Goal: Communication & Community: Answer question/provide support

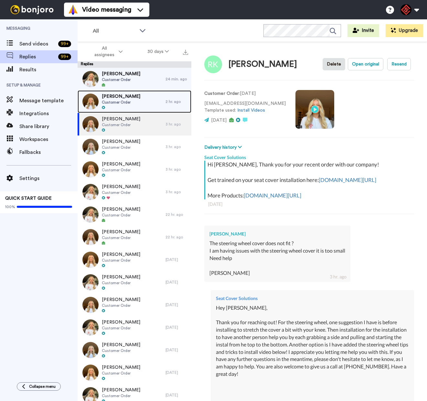
click at [120, 102] on span "Customer Order" at bounding box center [121, 102] width 38 height 5
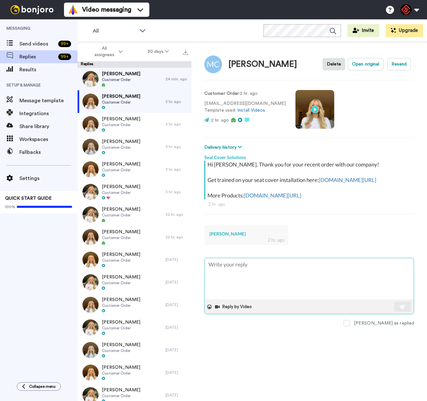
click at [274, 285] on textarea at bounding box center [308, 278] width 209 height 41
type textarea "x"
type textarea "H"
type textarea "x"
type textarea "He"
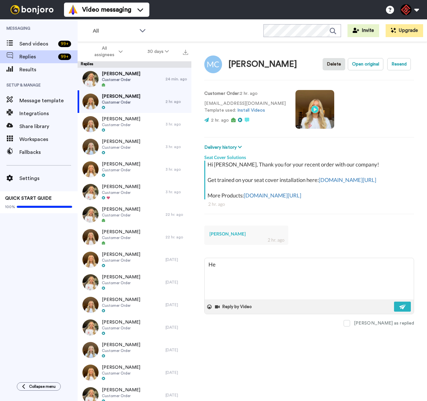
type textarea "x"
type textarea "Hey"
type textarea "x"
type textarea "Hey"
type textarea "x"
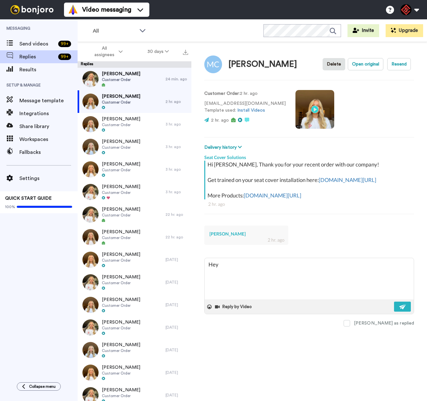
type textarea "Hey M"
type textarea "x"
type textarea "Hey [PERSON_NAME]"
type textarea "x"
type textarea "Hey Mik"
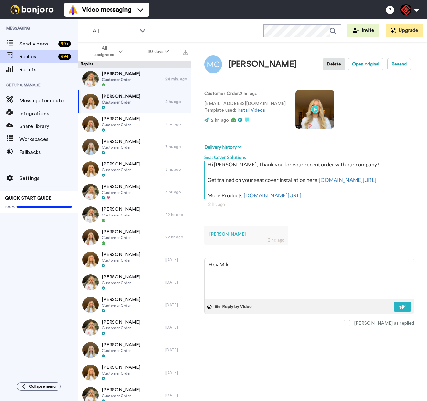
type textarea "x"
type textarea "Hey [PERSON_NAME]"
type textarea "x"
type textarea "Hey [PERSON_NAME],"
type textarea "x"
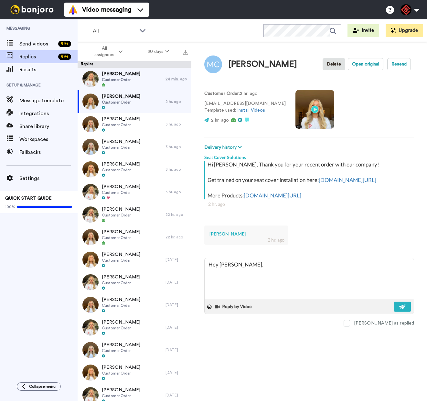
type textarea "Hey [PERSON_NAME],"
type textarea "x"
type textarea "Hey [PERSON_NAME],"
type textarea "x"
type textarea "Hey [PERSON_NAME], T"
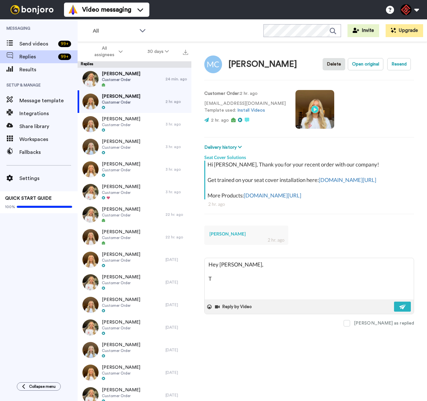
type textarea "x"
type textarea "Hey [PERSON_NAME], Th"
type textarea "x"
type textarea "Hey [PERSON_NAME], Tha"
type textarea "x"
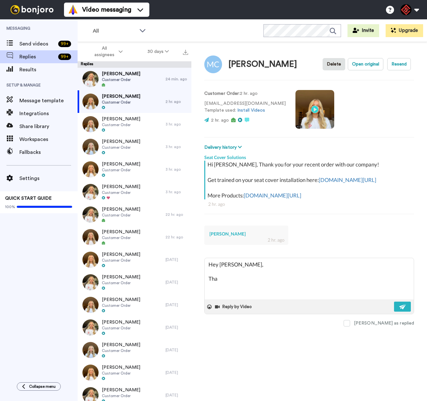
type textarea "Hey [PERSON_NAME], Than"
type textarea "x"
type textarea "Hey [PERSON_NAME], Thank"
type textarea "x"
type textarea "Hey [PERSON_NAME], Thank"
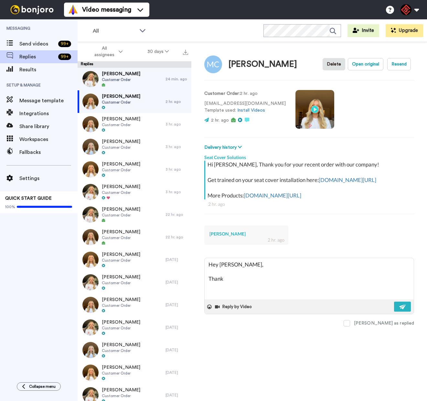
type textarea "x"
type textarea "Hey [PERSON_NAME], Thank y"
type textarea "x"
type textarea "Hey [PERSON_NAME], Thank yo"
type textarea "x"
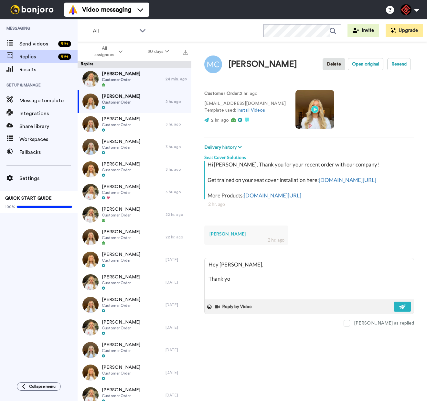
type textarea "Hey [PERSON_NAME], Thank you"
type textarea "x"
type textarea "Hey [PERSON_NAME], Thank you"
type textarea "x"
type textarea "Hey [PERSON_NAME], Thank you f"
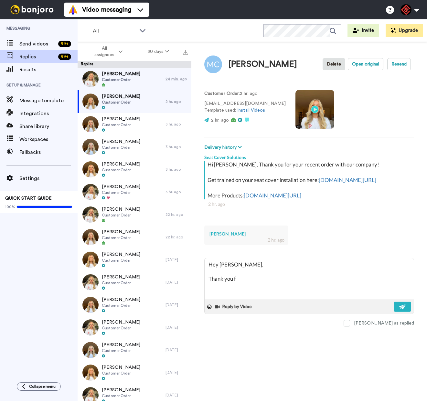
type textarea "x"
type textarea "Hey [PERSON_NAME], Thank you fo"
type textarea "x"
type textarea "Hey [PERSON_NAME], Thank you for"
type textarea "x"
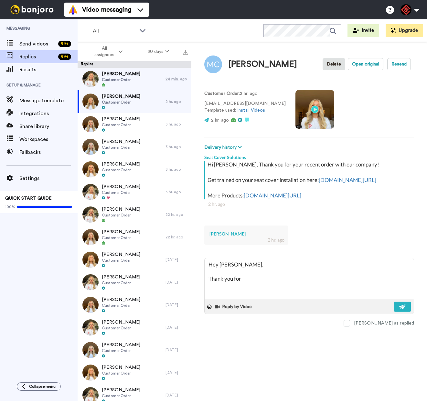
type textarea "Hey [PERSON_NAME], Thank you for"
type textarea "x"
type textarea "Hey [PERSON_NAME], Thank you for r"
type textarea "x"
type textarea "Hey [PERSON_NAME], Thank you for re"
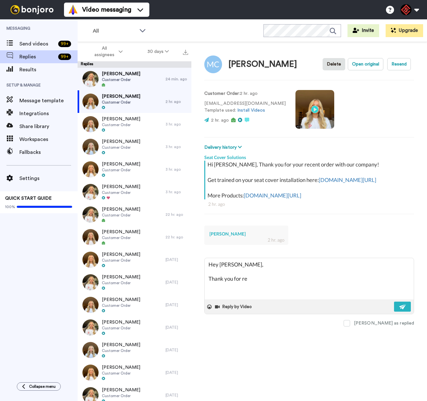
type textarea "x"
type textarea "Hey [PERSON_NAME], Thank you for reh"
type textarea "x"
type textarea "Hey [PERSON_NAME], Thank you for reha"
type textarea "x"
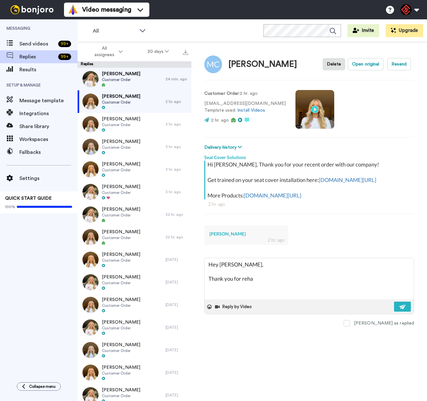
type textarea "Hey [PERSON_NAME], Thank you for rehac"
type textarea "x"
type textarea "Hey [PERSON_NAME], Thank you for rehaci"
type textarea "x"
type textarea "Hey [PERSON_NAME], Thank you for rehacin"
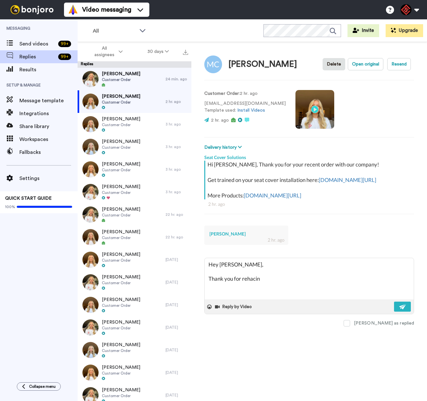
type textarea "x"
type textarea "Hey [PERSON_NAME], Thank you for rehacing"
type textarea "x"
type textarea "Hey [PERSON_NAME], Thank you for rehacing"
type textarea "x"
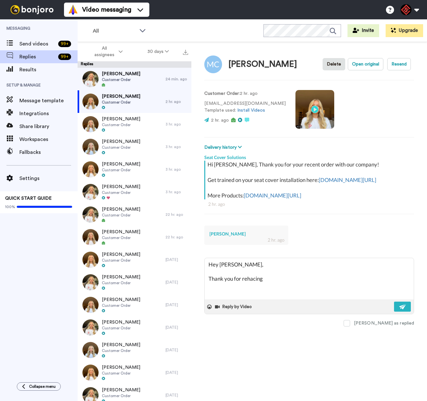
type textarea "Hey [PERSON_NAME], Thank you for rehacing o"
type textarea "x"
type textarea "Hey [PERSON_NAME], Thank you for rehacing ou"
type textarea "x"
type textarea "Hey [PERSON_NAME], Thank you for rehacing out"
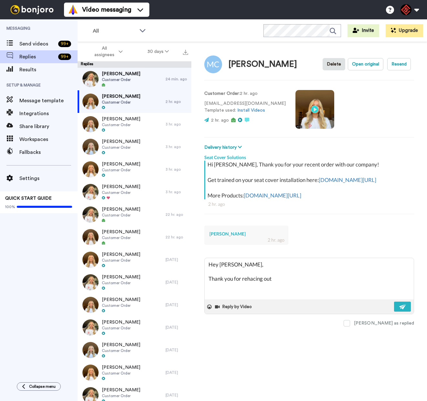
type textarea "x"
type textarea "Hey [PERSON_NAME], Thank you for rehacing out!"
type textarea "x"
type textarea "Hey [PERSON_NAME], Thank you for rehacing out!"
type textarea "x"
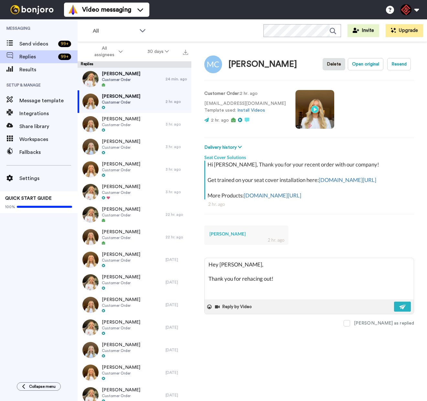
type textarea "Hey [PERSON_NAME], Thank you for rehacing out! I"
type textarea "x"
type textarea "Hey [PERSON_NAME], Thank you for rehacing out! I"
type textarea "x"
type textarea "Hey [PERSON_NAME], Thank you for rehacing out! I a"
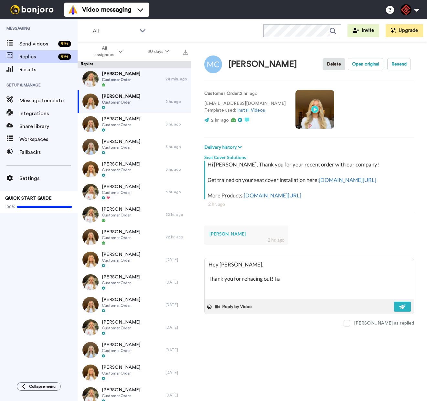
type textarea "x"
type textarea "Hey [PERSON_NAME], Thank you for rehacing out! I ap"
type textarea "x"
type textarea "Hey [PERSON_NAME], Thank you for rehacing out! I apo"
type textarea "x"
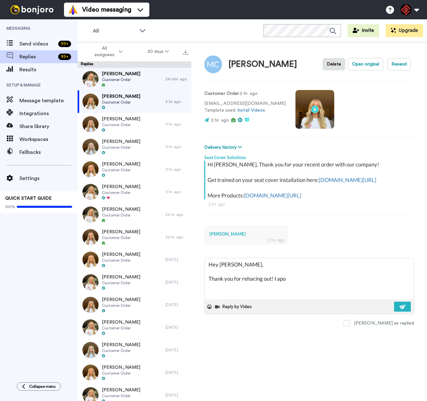
type textarea "Hey [PERSON_NAME], Thank you for rehacing out! I apol"
type textarea "x"
type textarea "Hey [PERSON_NAME], Thank you for rehacing out! I apoli"
type textarea "x"
type textarea "Hey [PERSON_NAME], Thank you for rehacing out! I apoliz"
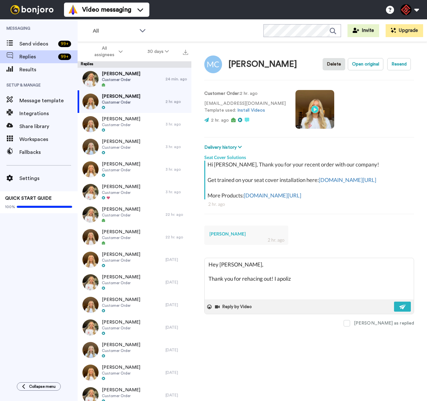
type textarea "x"
type textarea "Hey [PERSON_NAME], Thank you for rehacing out! I apolize"
type textarea "x"
type textarea "Hey [PERSON_NAME], Thank you for rehacing out! I apolize"
type textarea "x"
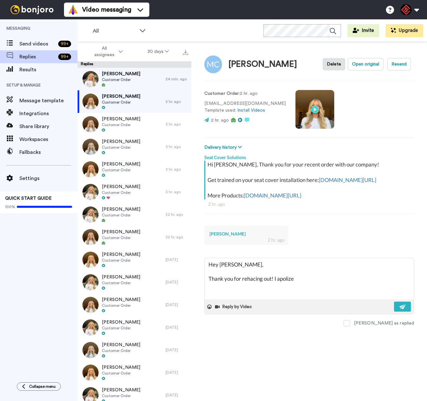
type textarea "Hey [PERSON_NAME], Thank you for rehacing out! I apolize b"
type textarea "x"
type textarea "Hey [PERSON_NAME], Thank you for rehacing out! I apolize bu"
type textarea "x"
type textarea "Hey [PERSON_NAME], Thank you for rehacing out! I apolize buy"
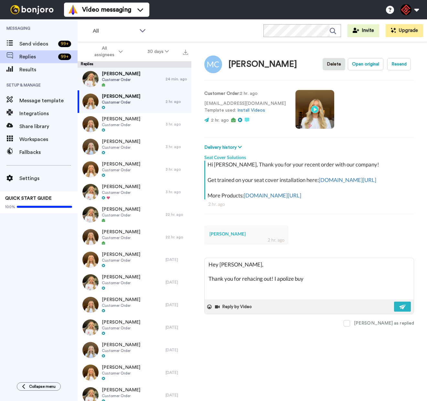
type textarea "x"
type textarea "Hey [PERSON_NAME], Thank you for rehacing out! I apolize buyt"
type textarea "x"
type textarea "Hey [PERSON_NAME], Thank you for rehacing out! I apolize buyt"
type textarea "x"
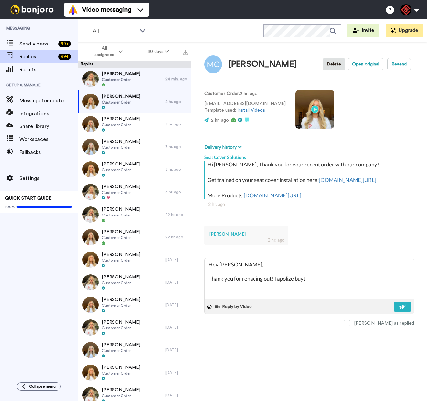
type textarea "Hey [PERSON_NAME], Thank you for rehacing out! I apolize buyt i"
type textarea "x"
type textarea "Hey [PERSON_NAME], Thank you for rehacing out! I apolize buyt it"
type textarea "x"
type textarea "Hey [PERSON_NAME], Thank you for rehacing out! I apolize buyt it"
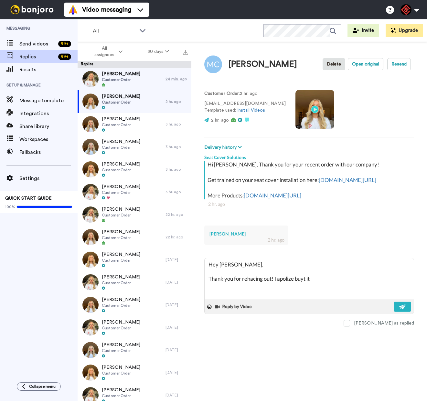
type textarea "x"
type textarea "Hey [PERSON_NAME], Thank you for rehacing out! I apolize buyt it l"
type textarea "x"
type textarea "Hey [PERSON_NAME], Thank you for rehacing out! I apolize buyt it lo"
type textarea "x"
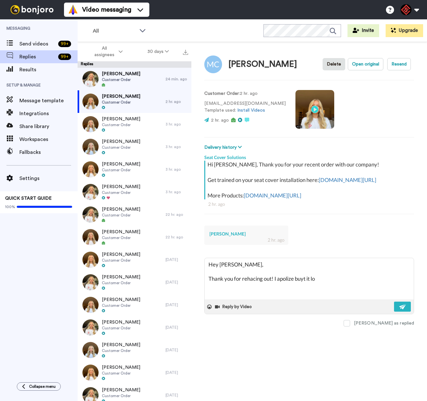
type textarea "Hey [PERSON_NAME], Thank you for rehacing out! I apolize buyt it loo"
type textarea "x"
type textarea "Hey [PERSON_NAME], Thank you for rehacing out! I apolize buyt it look"
type textarea "x"
type textarea "Hey [PERSON_NAME], Thank you for rehacing out! I apolize buyt it looks"
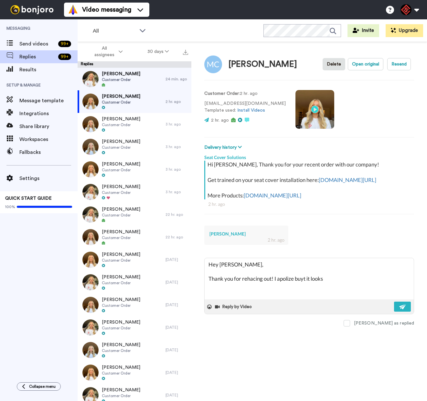
type textarea "x"
type textarea "Hey [PERSON_NAME], Thank you for rehacing out! I apolize buyt it looks"
type textarea "x"
type textarea "Hey [PERSON_NAME], Thank you for rehacing out! I apolize buyt it looks l"
type textarea "x"
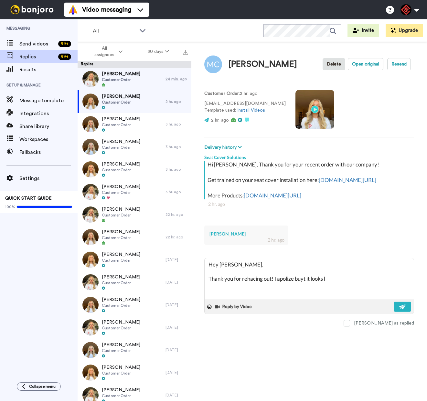
type textarea "Hey [PERSON_NAME], Thank you for rehacing out! I apolize buyt it looks li"
type textarea "x"
type textarea "Hey [PERSON_NAME], Thank you for rehacing out! I apolize buyt it looks lik"
type textarea "x"
type textarea "Hey [PERSON_NAME], Thank you for rehacing out! I apolize buyt it looks like"
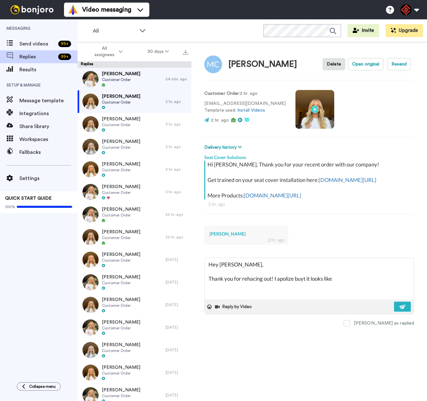
type textarea "x"
type textarea "Hey [PERSON_NAME], Thank you for rehacing out! I apolize buyt it looks like"
type textarea "x"
type textarea "Hey [PERSON_NAME], Thank you for rehacing out! I apolize buyt it looks like y"
type textarea "x"
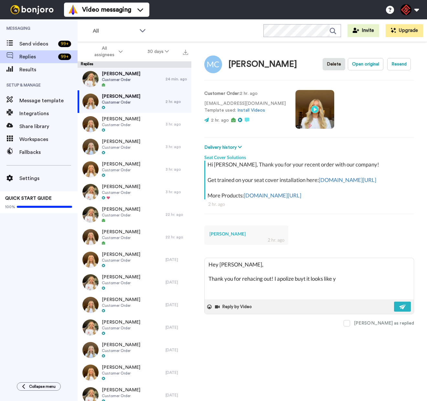
type textarea "Hey [PERSON_NAME], Thank you for rehacing out! I apolize buyt it looks like yo"
type textarea "x"
type textarea "Hey [PERSON_NAME], Thank you for rehacing out! I apolize buyt it looks like you"
type textarea "x"
type textarea "Hey [PERSON_NAME], Thank you for rehacing out! I apolize buyt it looks like your"
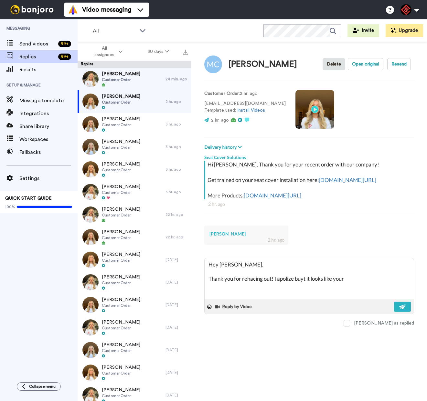
type textarea "x"
type textarea "Hey [PERSON_NAME], Thank you for rehacing out! I apolize buyt it looks like your"
type textarea "x"
type textarea "Hey [PERSON_NAME], Thank you for rehacing out! I apolize buyt it looks like you…"
type textarea "x"
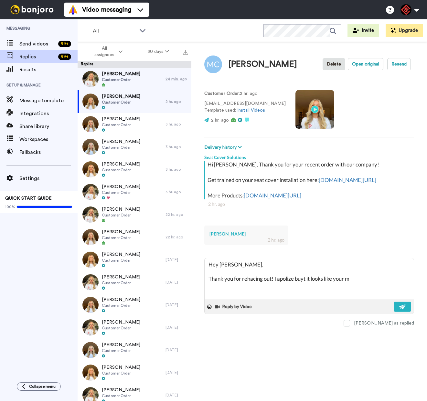
type textarea "Hey [PERSON_NAME], Thank you for rehacing out! I apolize buyt it looks like you…"
type textarea "x"
type textarea "Hey [PERSON_NAME], Thank you for rehacing out! I apolize buyt it looks like you…"
type textarea "x"
type textarea "Hey [PERSON_NAME], Thank you for rehacing out! I apolize buyt it looks like you…"
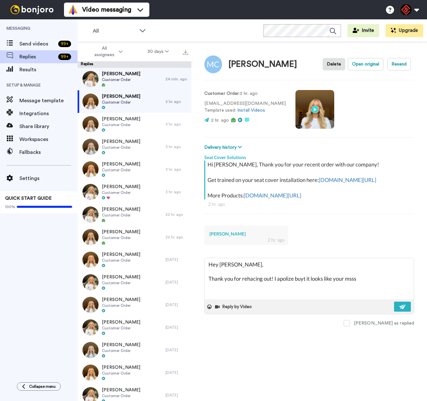
type textarea "x"
type textarea "Hey [PERSON_NAME], Thank you for rehacing out! I apolize buyt it looks like you…"
type textarea "x"
type textarea "Hey [PERSON_NAME], Thank you for rehacing out! I apolize buyt it looks like you…"
type textarea "x"
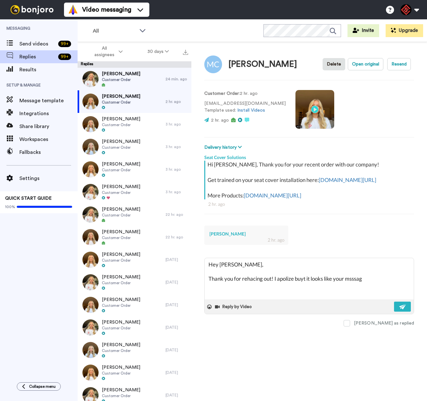
type textarea "Hey [PERSON_NAME], Thank you for rehacing out! I apolize buyt it looks like you…"
type textarea "x"
type textarea "Hey [PERSON_NAME], Thank you for rehacing out! I apolize buyt it looks like you…"
type textarea "x"
type textarea "Hey [PERSON_NAME], Thank you for rehacing out! I apolize buyt it looks like you…"
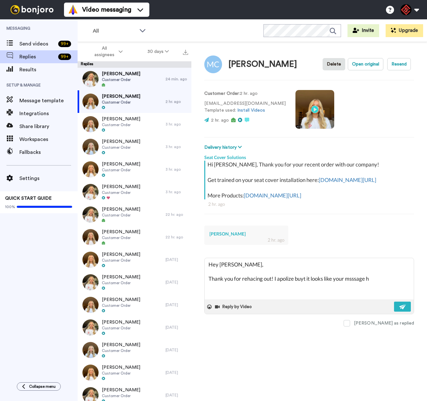
type textarea "x"
type textarea "Hey [PERSON_NAME], Thank you for rehacing out! I apolize buyt it looks like you…"
type textarea "x"
type textarea "Hey [PERSON_NAME], Thank you for rehacing out! I apolize buyt it looks like you…"
type textarea "x"
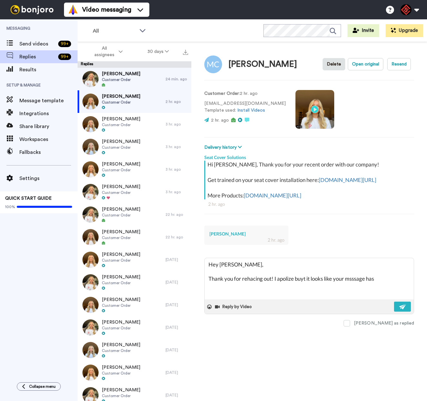
type textarea "Hey [PERSON_NAME], Thank you for rehacing out! I apolize buyt it looks like you…"
type textarea "x"
type textarea "Hey [PERSON_NAME], Thank you for rehacing out! I apolize buyt it looks like you…"
type textarea "x"
type textarea "Hey [PERSON_NAME], Thank you for rehacing out! I apolize buyt it looks like you…"
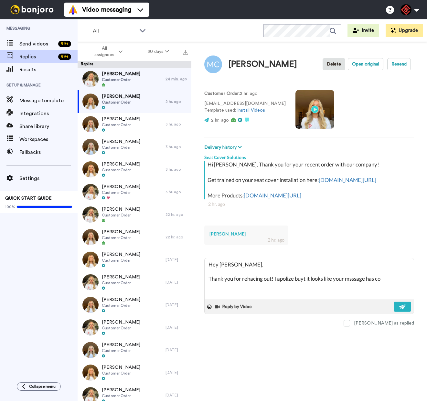
type textarea "x"
type textarea "Hey [PERSON_NAME], Thank you for rehacing out! I apolize buyt it looks like you…"
type textarea "x"
type textarea "Hey [PERSON_NAME], Thank you for rehacing out! I apolize buyt it looks like you…"
type textarea "x"
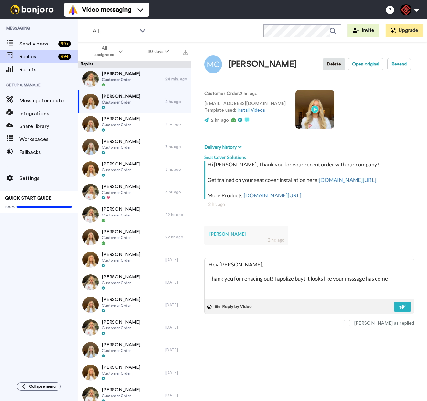
type textarea "Hey [PERSON_NAME], Thank you for rehacing out! I apolize buyt it looks like you…"
type textarea "x"
type textarea "Hey [PERSON_NAME], Thank you for rehacing out! I apolize buyt it looks like you…"
type textarea "x"
type textarea "Hey [PERSON_NAME], Thank you for rehacing out! I apolize buyt it looks like you…"
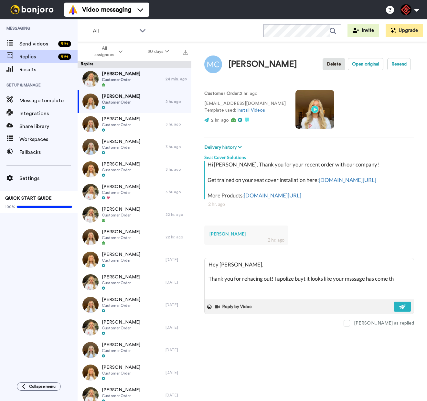
type textarea "x"
type textarea "Hey [PERSON_NAME], Thank you for rehacing out! I apolize buyt it looks like you…"
type textarea "x"
type textarea "Hey [PERSON_NAME], Thank you for rehacing out! I apolize buyt it looks like you…"
type textarea "x"
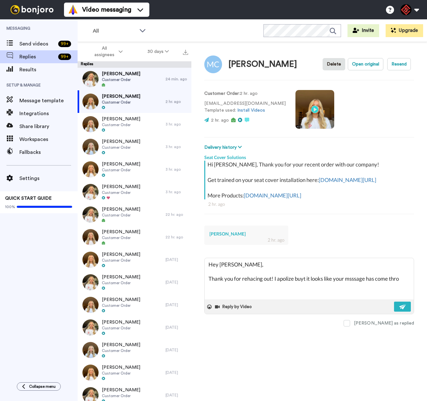
type textarea "Hey [PERSON_NAME], Thank you for rehacing out! I apolize buyt it looks like you…"
type textarea "x"
type textarea "Hey [PERSON_NAME], Thank you for rehacing out! I apolize buyt it looks like you…"
type textarea "x"
type textarea "Hey [PERSON_NAME], Thank you for rehacing out! I apolize buyt it looks like you…"
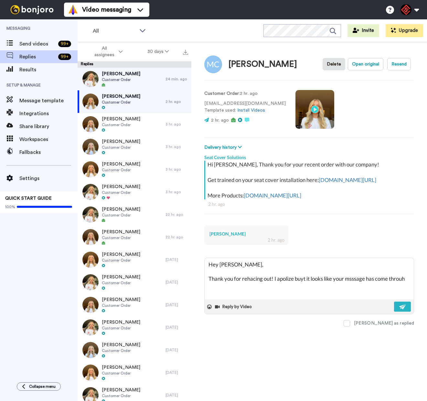
type textarea "x"
type textarea "Hey [PERSON_NAME], Thank you for rehacing out! I apolize buyt it looks like you…"
type textarea "x"
type textarea "Hey [PERSON_NAME], Thank you for rehacing out! I apolize buyt it looks like you…"
type textarea "x"
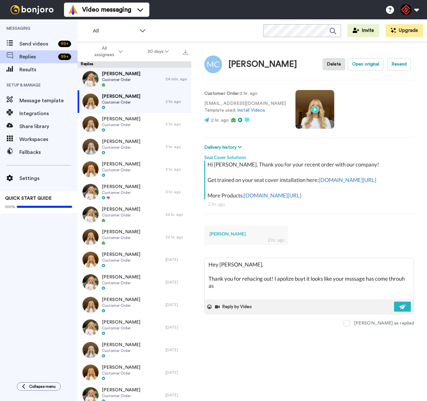
type textarea "Hey [PERSON_NAME], Thank you for rehacing out! I apolize buyt it looks like you…"
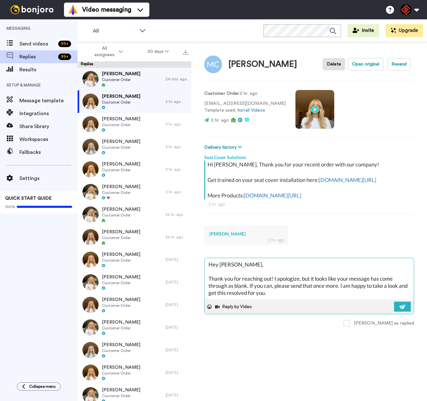
paste textarea "I appreciate you letting me help you with this. If you have any further questio…"
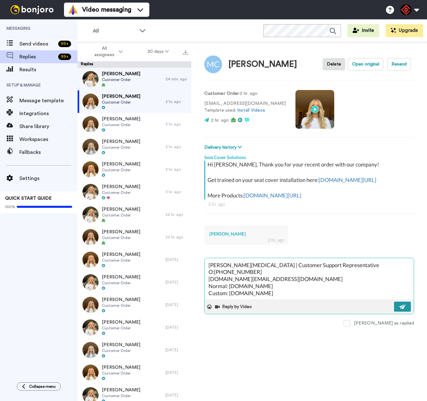
click at [403, 310] on img at bounding box center [402, 307] width 7 height 5
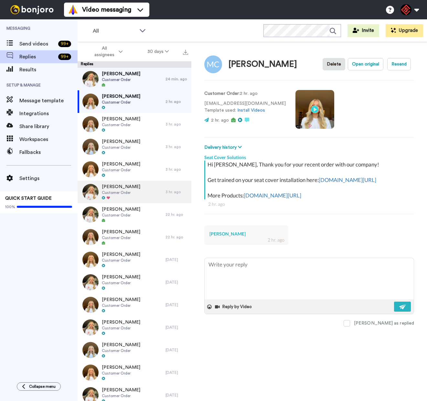
scroll to position [0, 0]
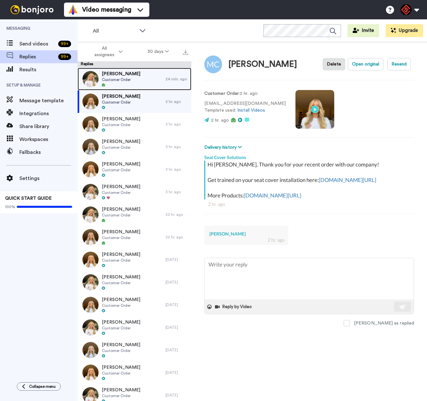
click at [136, 76] on div "[PERSON_NAME] Customer Order" at bounding box center [122, 79] width 88 height 23
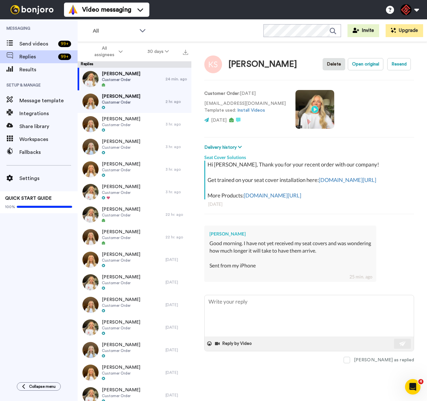
click at [217, 237] on div "[PERSON_NAME] Good morning. I have not yet received my seat covers and was wond…" at bounding box center [290, 254] width 172 height 56
click at [218, 237] on div "[PERSON_NAME]" at bounding box center [289, 234] width 161 height 6
drag, startPoint x: 236, startPoint y: 241, endPoint x: 209, endPoint y: 240, distance: 26.5
click at [209, 237] on div "[PERSON_NAME]" at bounding box center [289, 234] width 161 height 6
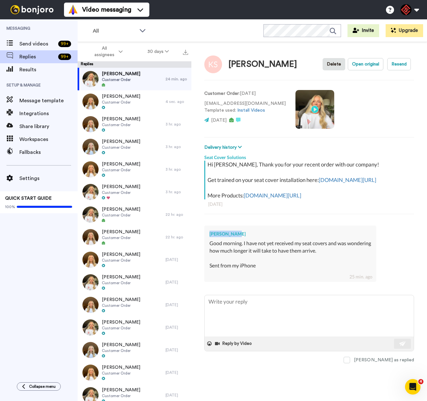
copy div "[PERSON_NAME]"
drag, startPoint x: 236, startPoint y: 318, endPoint x: 236, endPoint y: 314, distance: 3.9
click at [237, 319] on textarea at bounding box center [308, 316] width 209 height 41
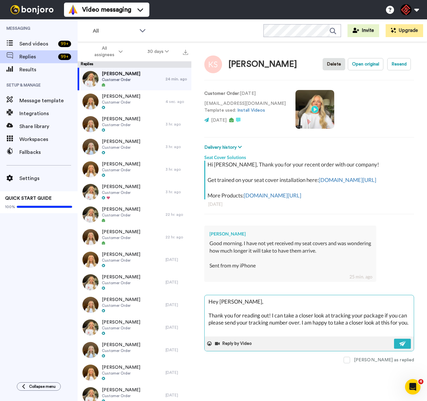
paste textarea "[PERSON_NAME]"
paste textarea "I appreciate you letting me help you with this. If you have any further questio…"
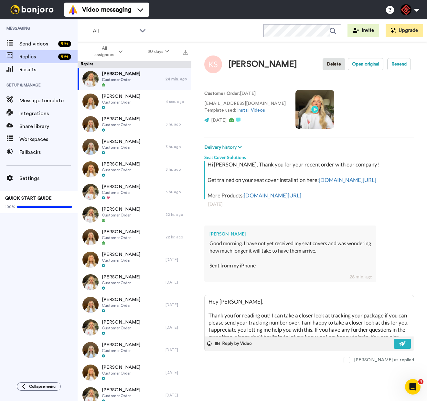
scroll to position [138, 0]
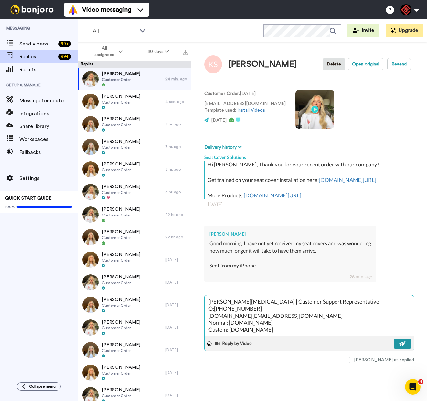
click at [403, 347] on img at bounding box center [402, 343] width 7 height 5
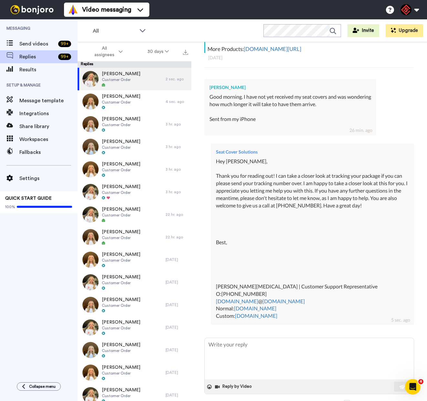
scroll to position [160, 0]
